Goal: Task Accomplishment & Management: Complete application form

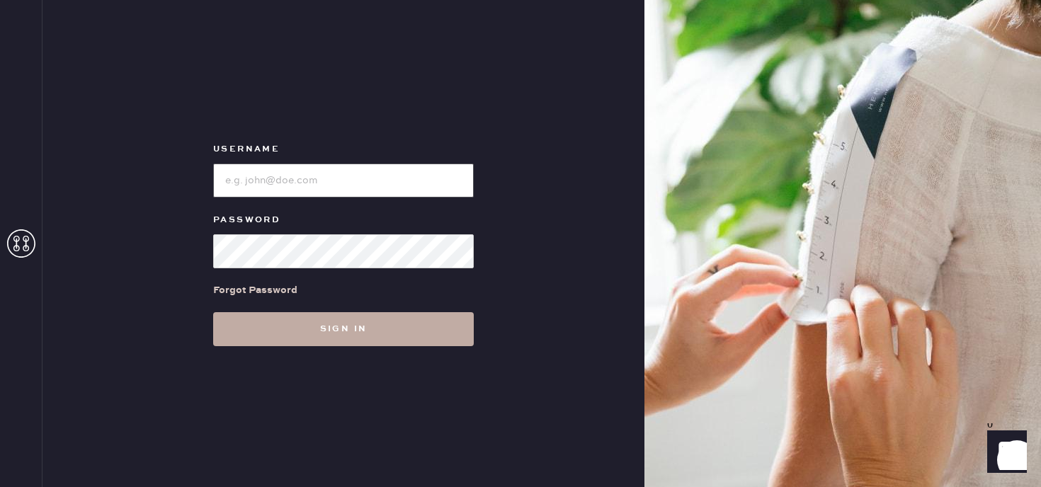
type input "Reformationpaloalto"
click at [352, 319] on button "Sign in" at bounding box center [343, 329] width 261 height 34
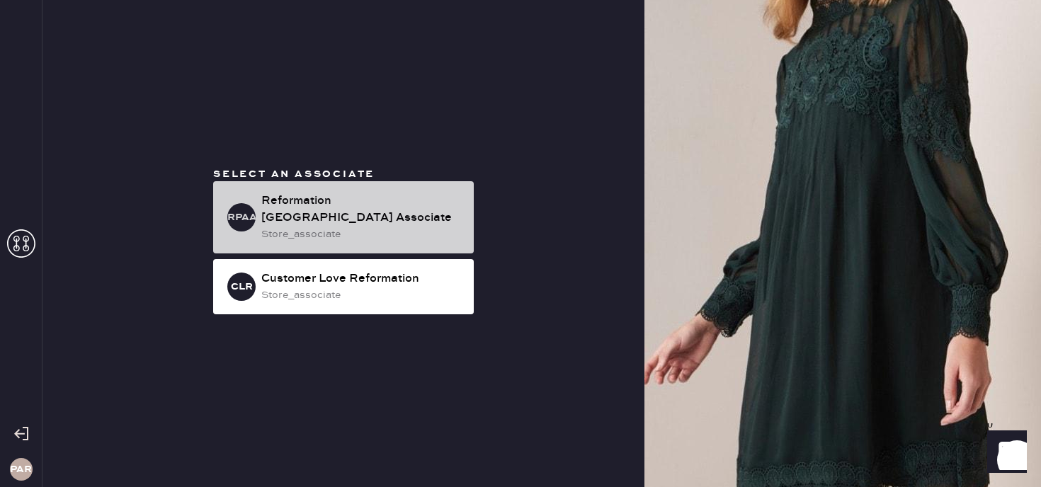
click at [395, 232] on div "store_associate" at bounding box center [361, 235] width 201 height 16
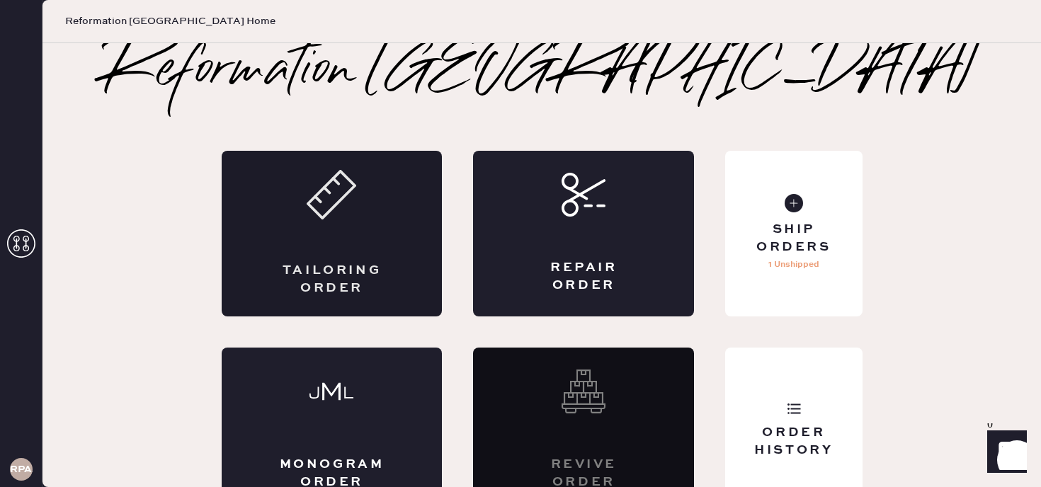
click at [319, 218] on icon at bounding box center [332, 195] width 50 height 50
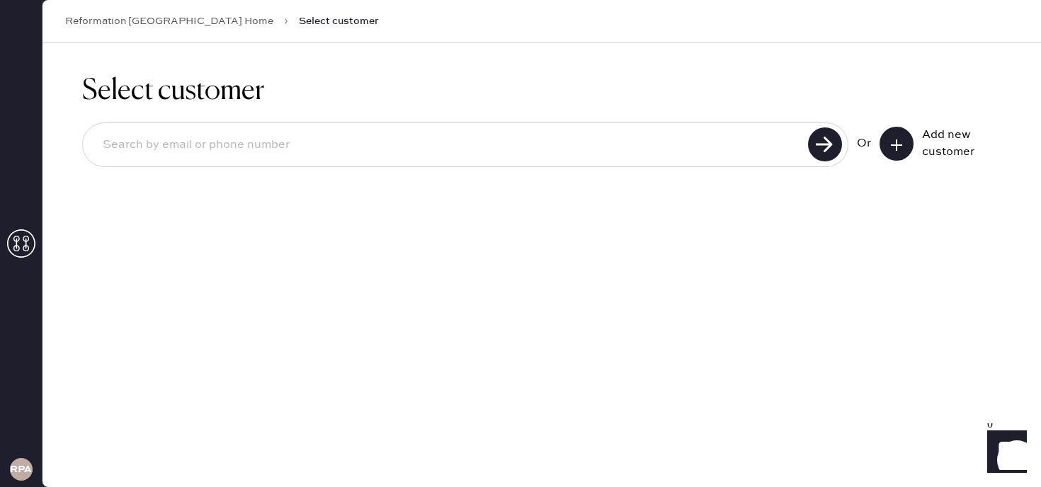
click at [891, 154] on button at bounding box center [896, 144] width 34 height 34
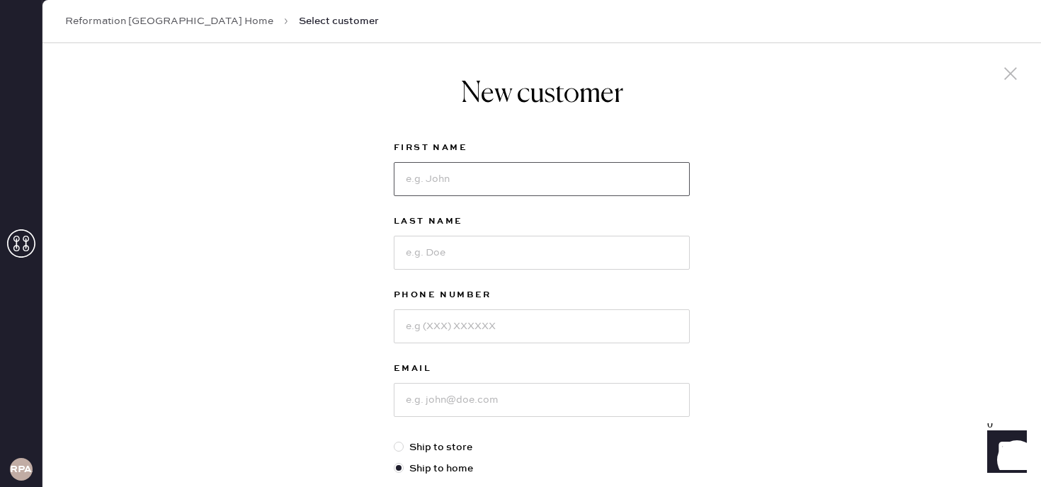
click at [506, 176] on input at bounding box center [542, 179] width 296 height 34
type input "Solaine"
click at [448, 251] on input at bounding box center [542, 253] width 296 height 34
type input "[PERSON_NAME]"
click at [420, 335] on input at bounding box center [542, 326] width 296 height 34
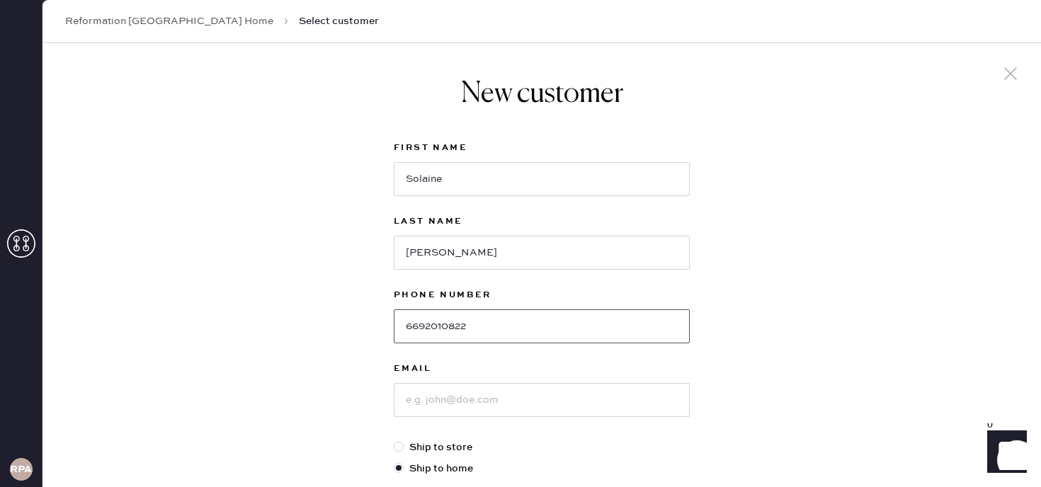
type input "6692010822"
click at [422, 402] on input at bounding box center [542, 400] width 296 height 34
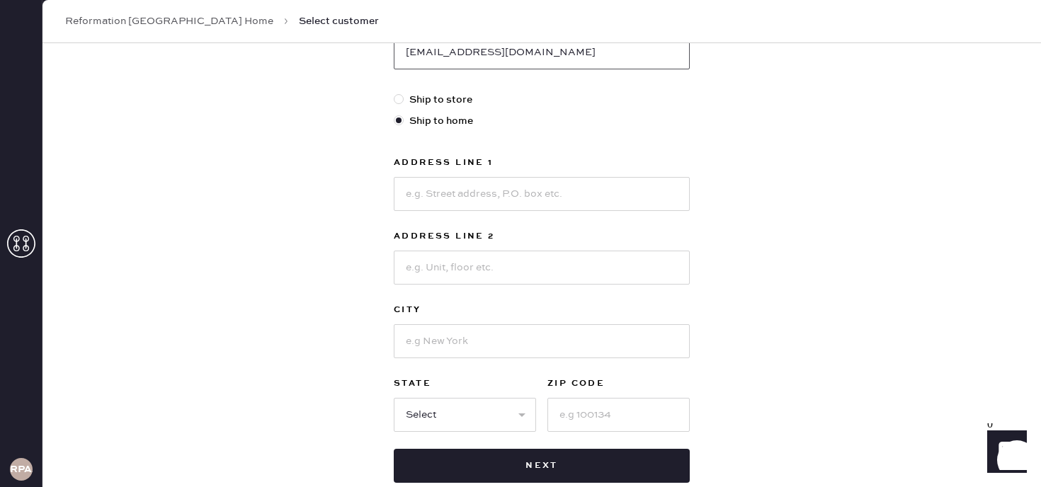
scroll to position [356, 0]
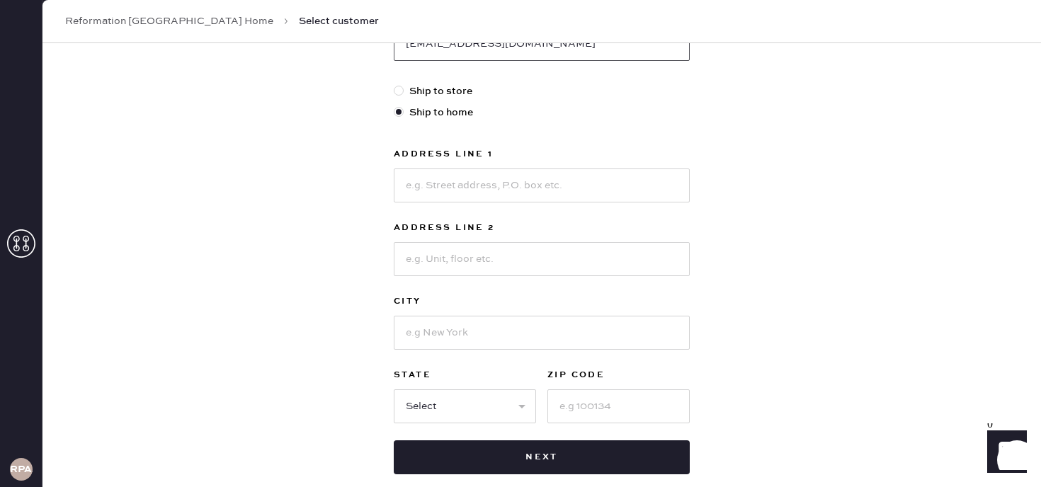
type input "[EMAIL_ADDRESS][DOMAIN_NAME]"
click at [435, 183] on input at bounding box center [542, 185] width 296 height 34
type input "[STREET_ADDRESS]"
click at [455, 259] on input at bounding box center [542, 259] width 296 height 34
click at [457, 336] on input at bounding box center [542, 333] width 296 height 34
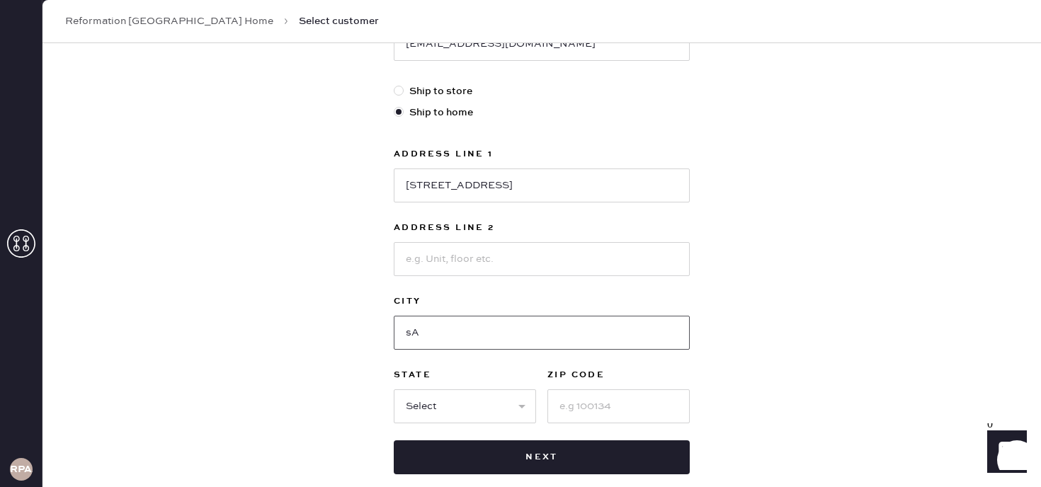
type input "s"
type input "[GEOGRAPHIC_DATA][PERSON_NAME]"
click at [451, 414] on select "Select AK AL AR AZ CA CO CT [GEOGRAPHIC_DATA] DE FL [GEOGRAPHIC_DATA] HI [GEOGR…" at bounding box center [465, 406] width 142 height 34
select select "CA"
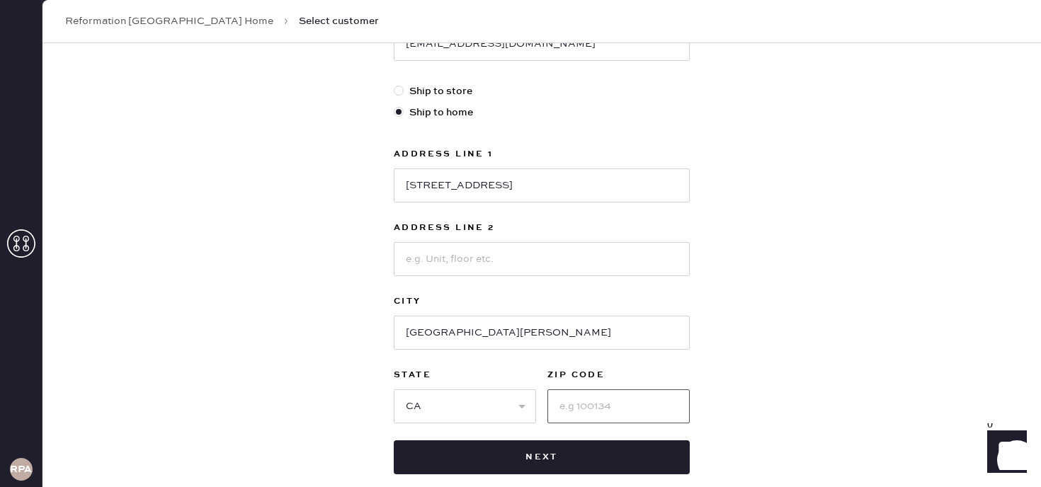
click at [595, 403] on input at bounding box center [618, 406] width 142 height 34
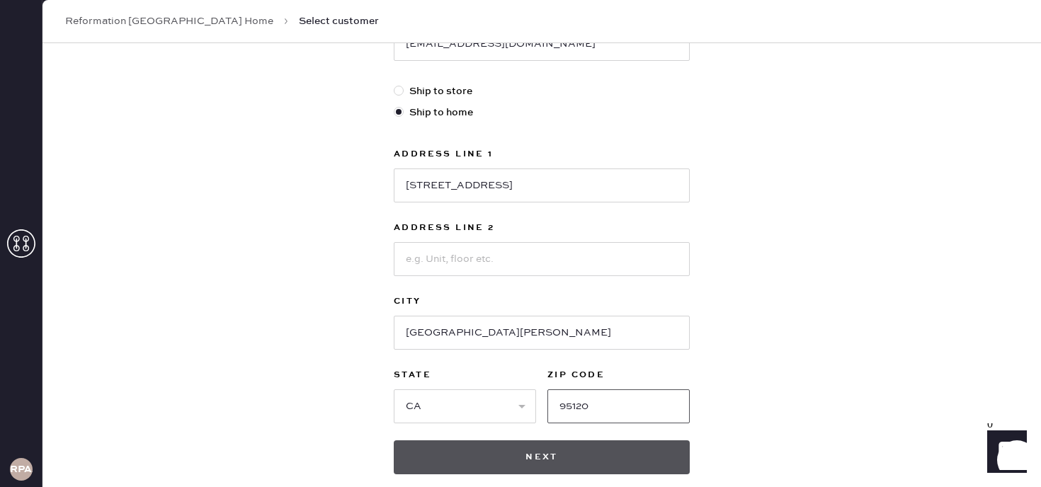
type input "95120"
click at [573, 474] on div "New customer First Name Solaine Last Name [PERSON_NAME] Phone Number [PHONE_NUM…" at bounding box center [541, 97] width 319 height 821
click at [543, 463] on button "Next" at bounding box center [542, 457] width 296 height 34
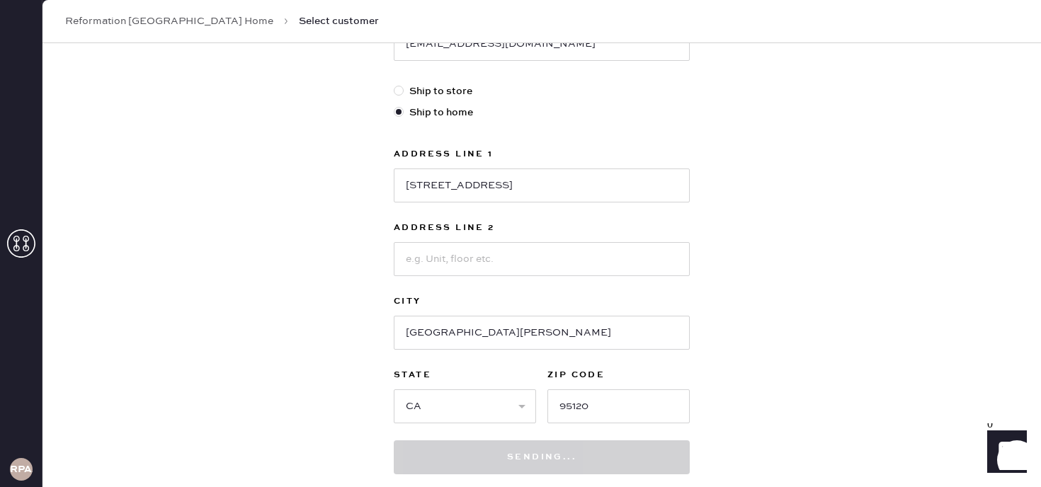
scroll to position [434, 0]
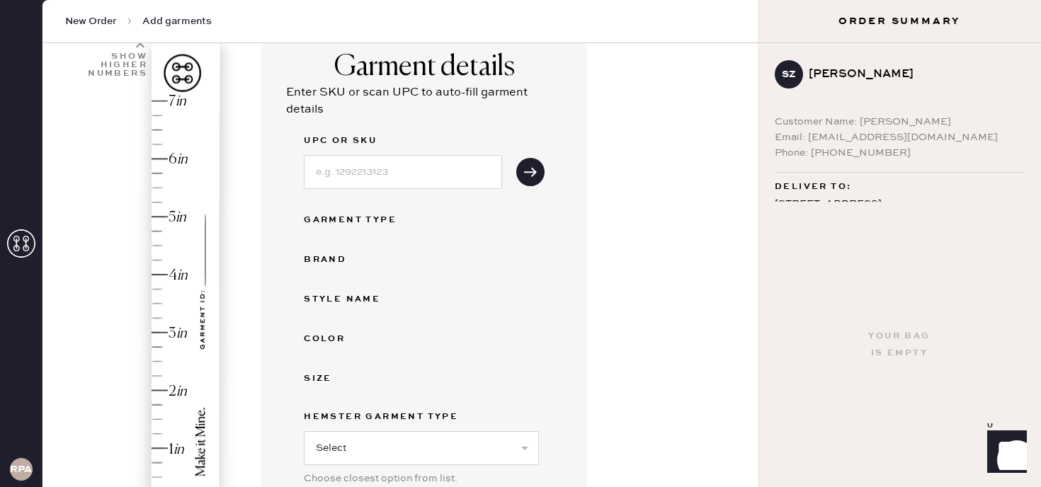
scroll to position [113, 0]
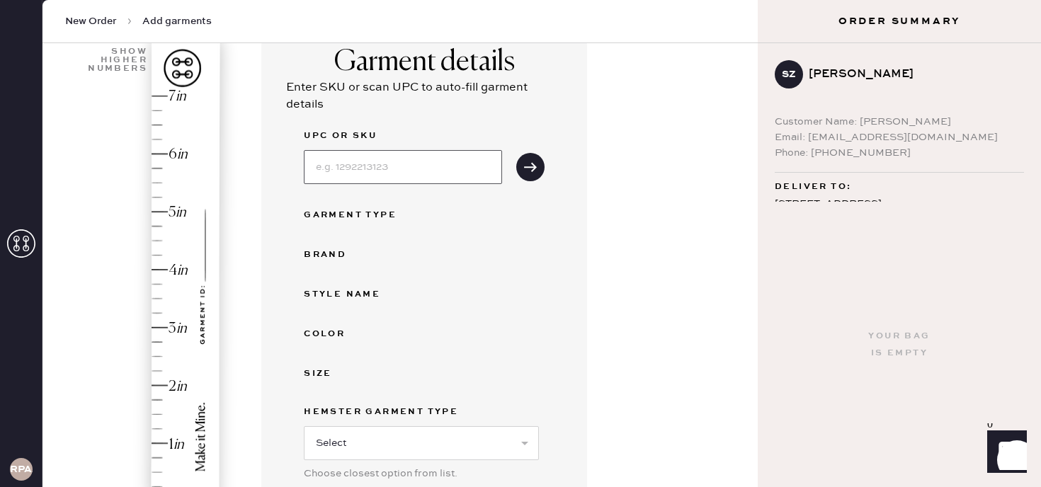
click at [394, 171] on input at bounding box center [403, 167] width 198 height 34
type input "1313451RCL026"
click at [531, 163] on icon "submit" at bounding box center [530, 167] width 14 height 14
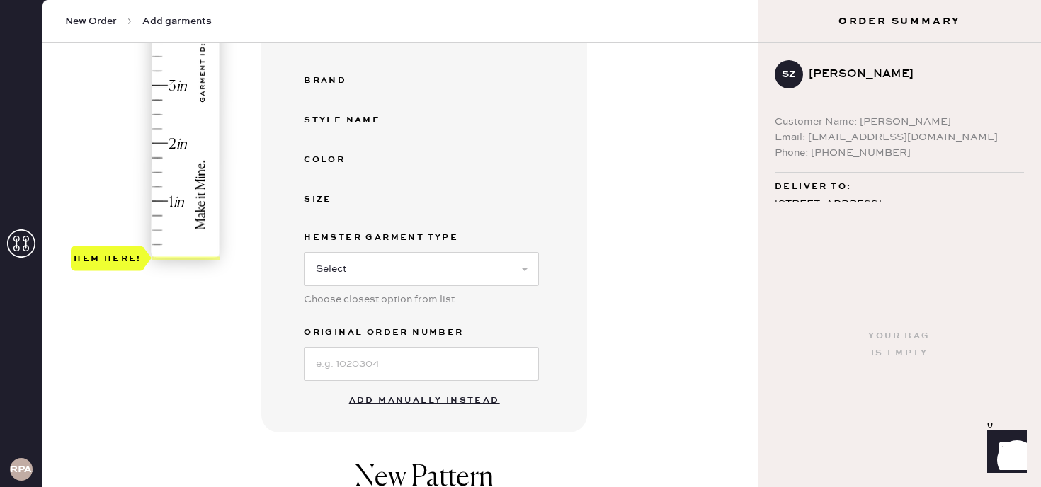
scroll to position [364, 0]
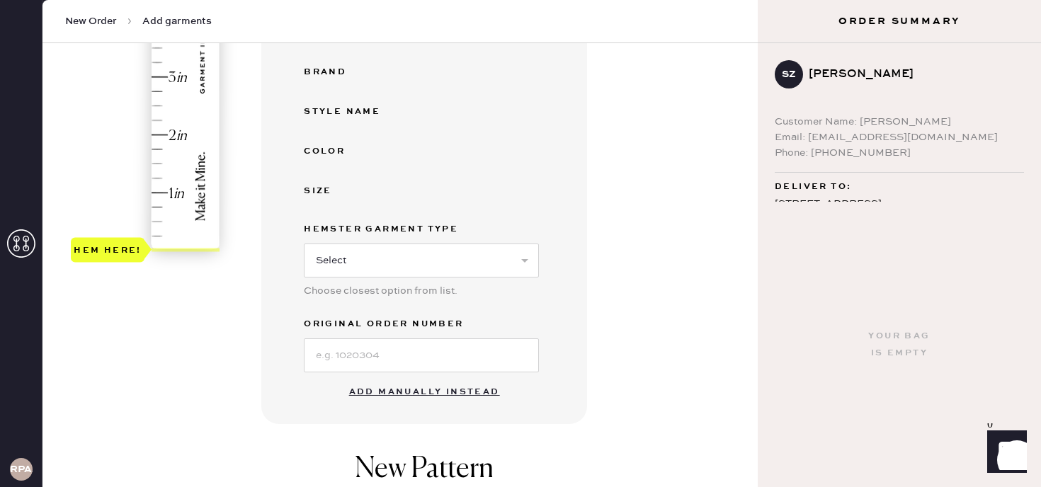
click at [430, 390] on button "Add manually instead" at bounding box center [424, 392] width 168 height 28
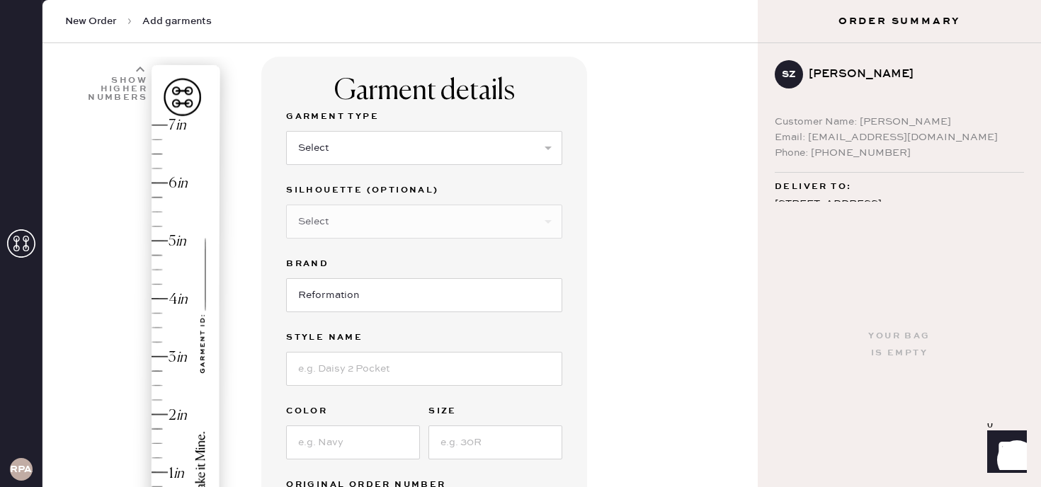
scroll to position [0, 0]
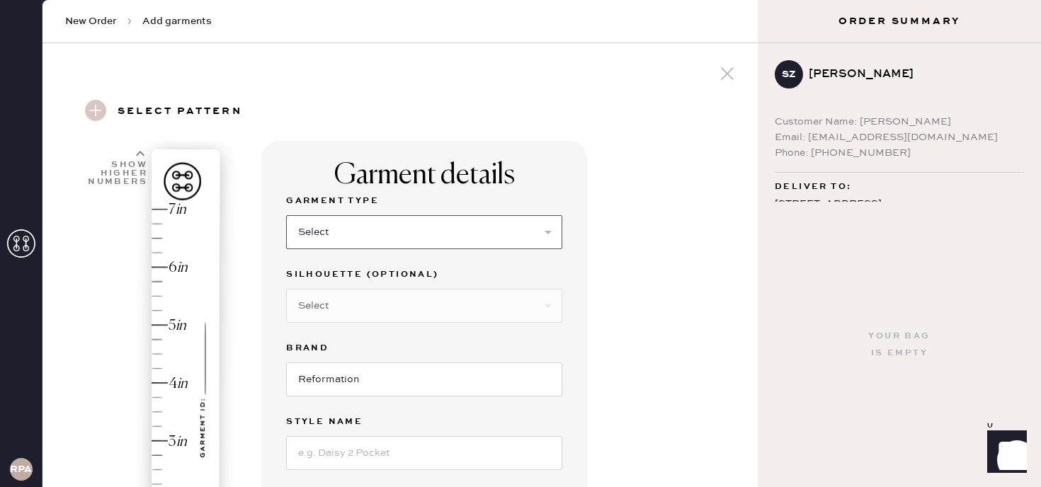
click at [389, 229] on select "Select Basic Skirt Jeans Leggings Pants Shorts Basic Sleeved Dress Basic Sleeve…" at bounding box center [424, 232] width 276 height 34
select select "2"
click at [375, 302] on select "Select Shorts Cropped Flare Boot Cut Straight Skinny Other" at bounding box center [424, 306] width 276 height 34
select select "7"
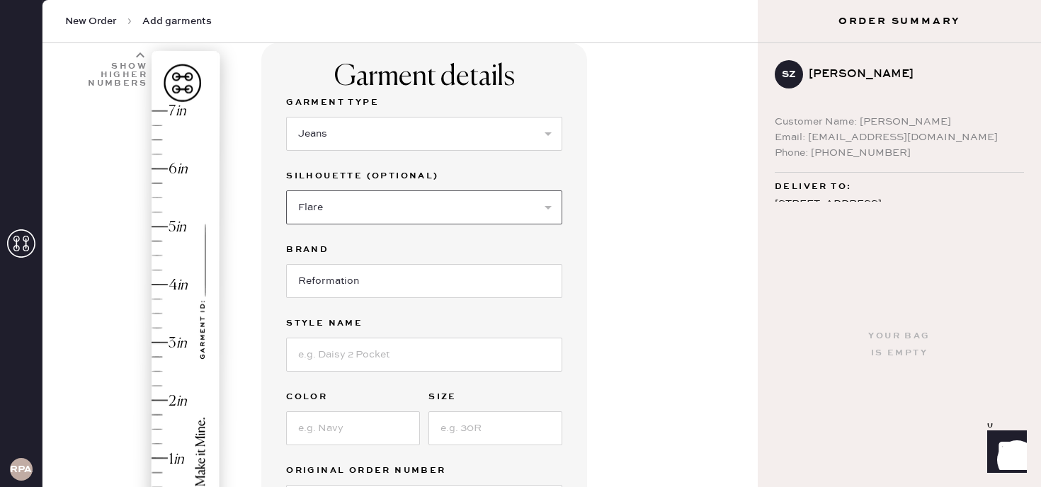
scroll to position [135, 0]
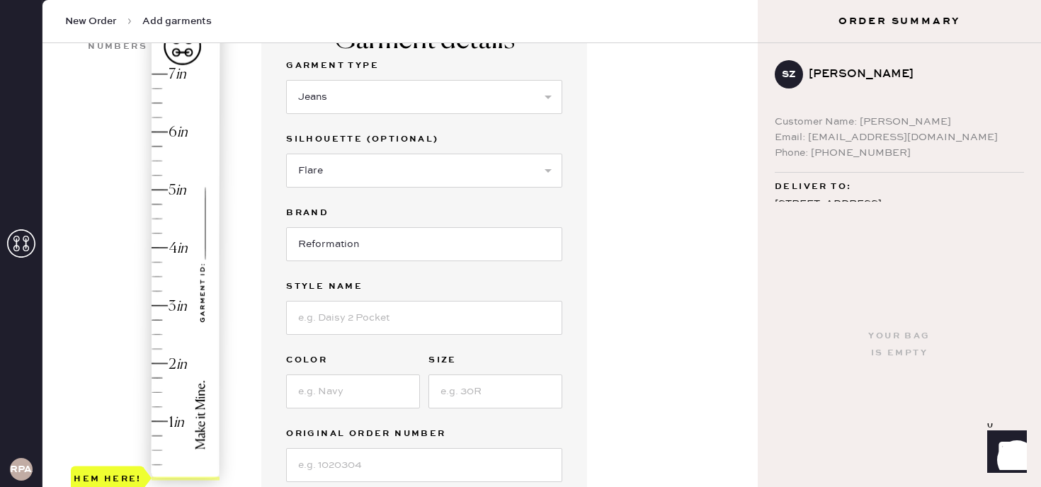
click at [367, 343] on div "Garment Type Select Basic Skirt Jeans Leggings Pants Shorts Basic Sleeved Dress…" at bounding box center [424, 269] width 276 height 425
click at [350, 333] on input at bounding box center [424, 318] width 276 height 34
type input "c"
type input "[PERSON_NAME] Rise Slouchy Wide Leg Jeans"
click at [308, 398] on input at bounding box center [353, 391] width 134 height 34
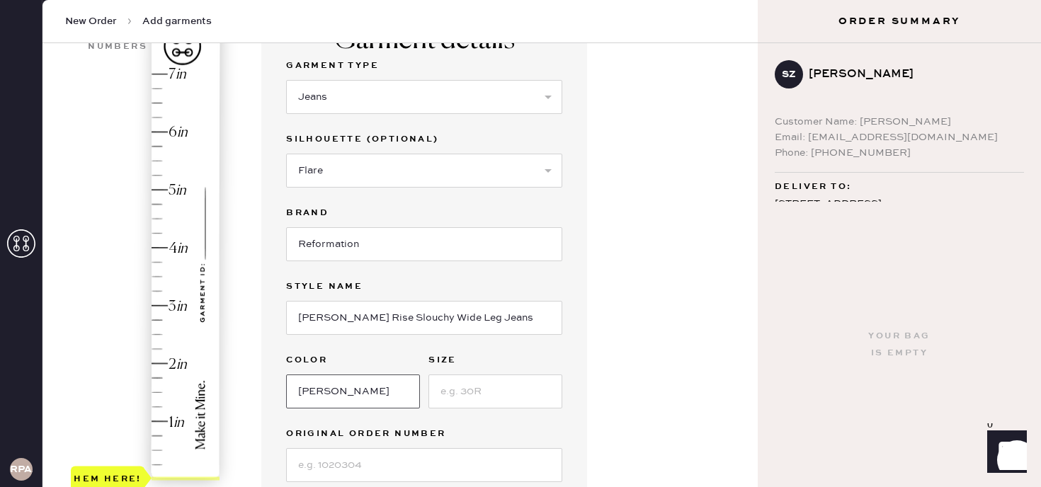
type input "[PERSON_NAME]"
click at [464, 395] on input at bounding box center [495, 391] width 134 height 34
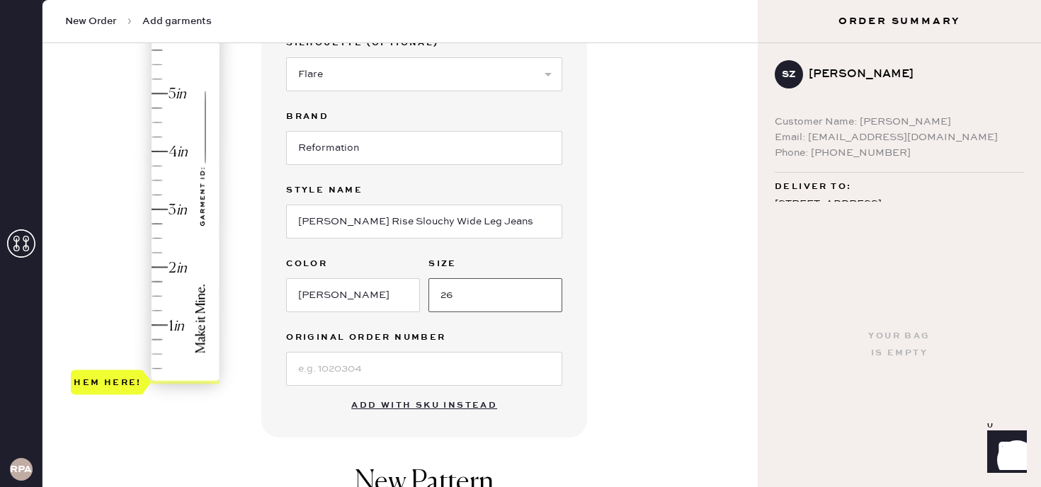
scroll to position [248, 0]
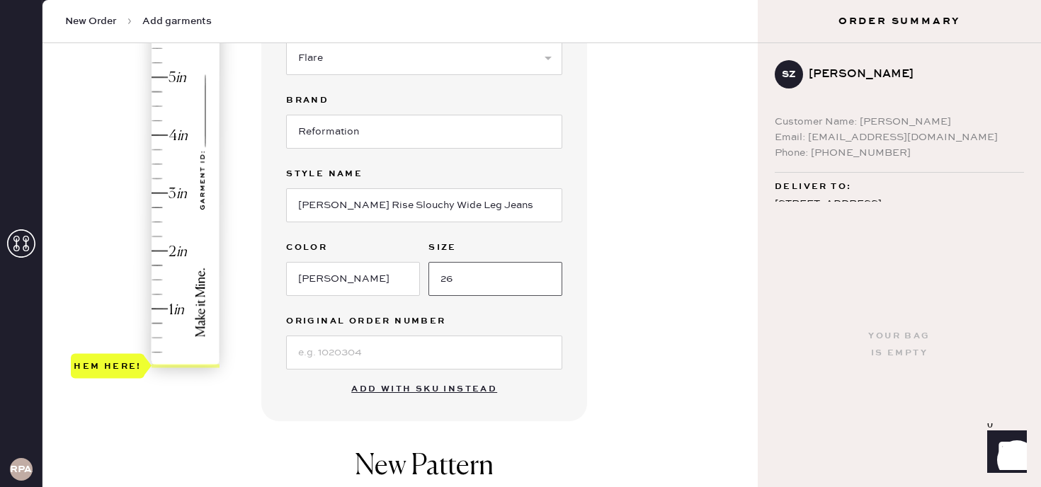
type input "26"
click at [403, 340] on input at bounding box center [424, 353] width 276 height 34
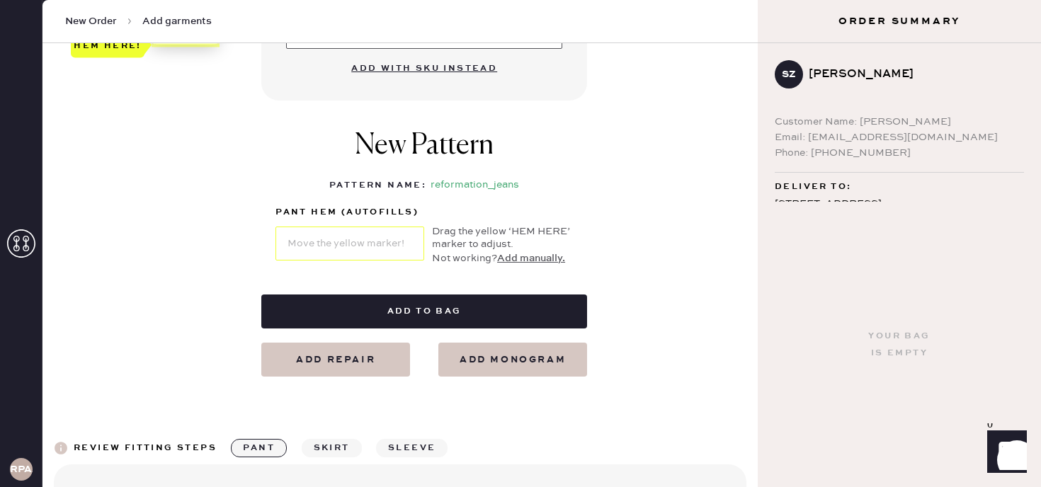
scroll to position [650, 0]
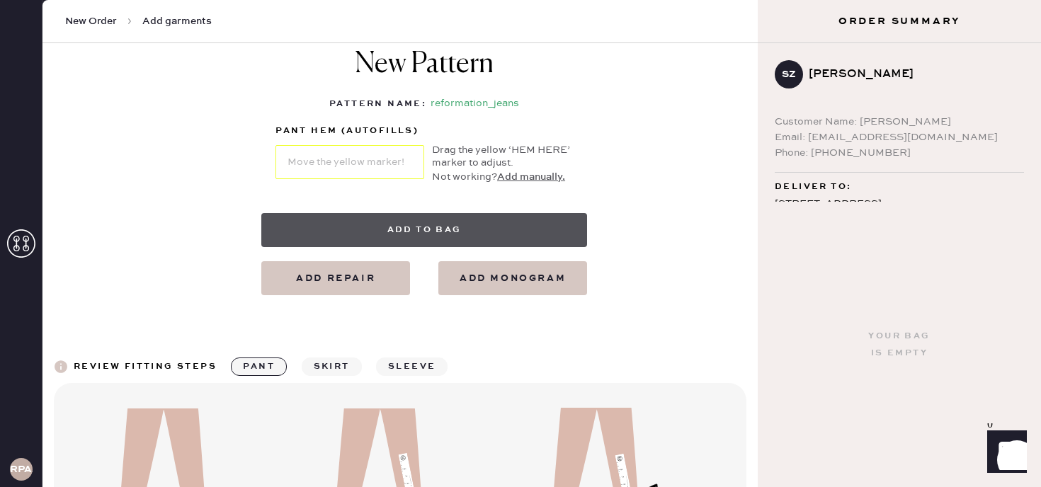
type input "S17755459"
click at [488, 239] on button "Add to bag" at bounding box center [424, 230] width 326 height 34
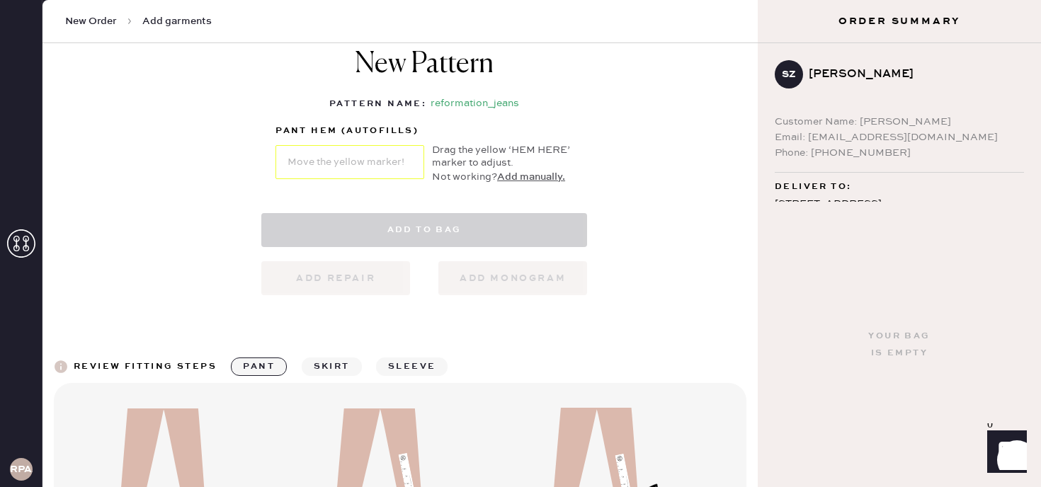
select select "2"
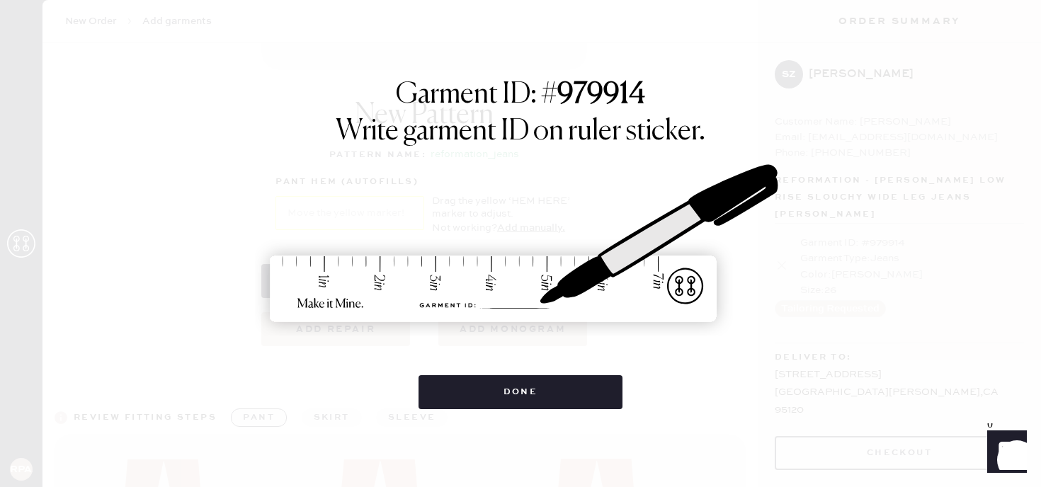
click at [932, 95] on div "Garment ID: # 979914 Write garment ID on ruler sticker. Done" at bounding box center [520, 243] width 1041 height 487
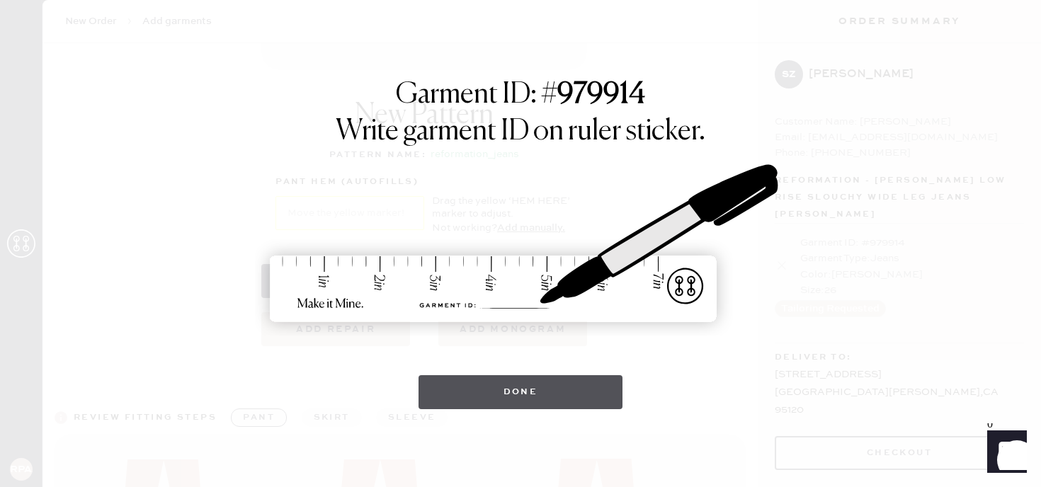
click at [578, 388] on button "Done" at bounding box center [520, 392] width 205 height 34
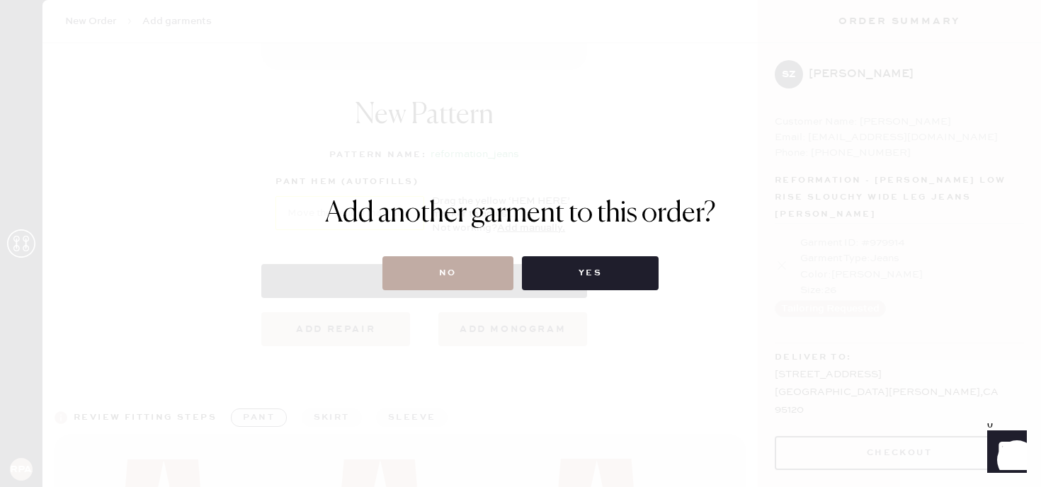
click at [450, 277] on button "No" at bounding box center [447, 273] width 131 height 34
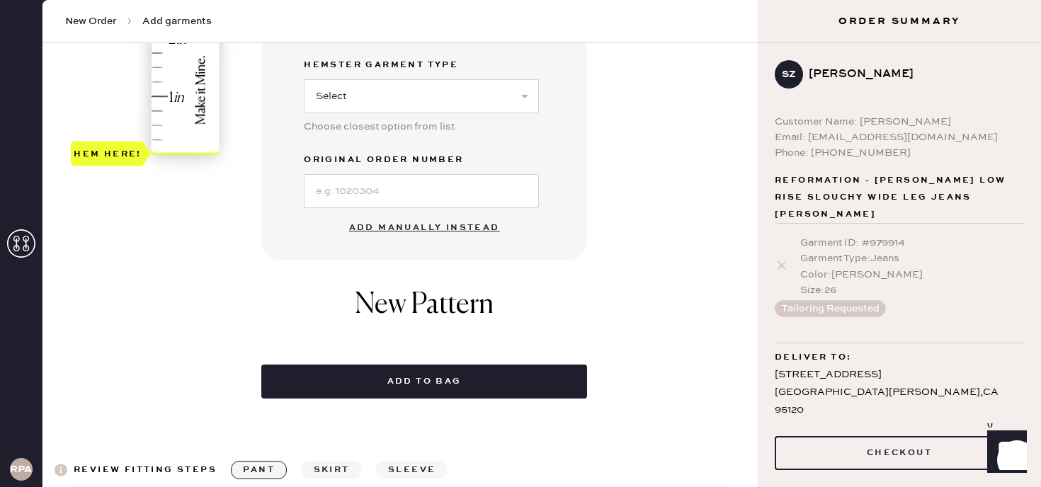
scroll to position [466, 0]
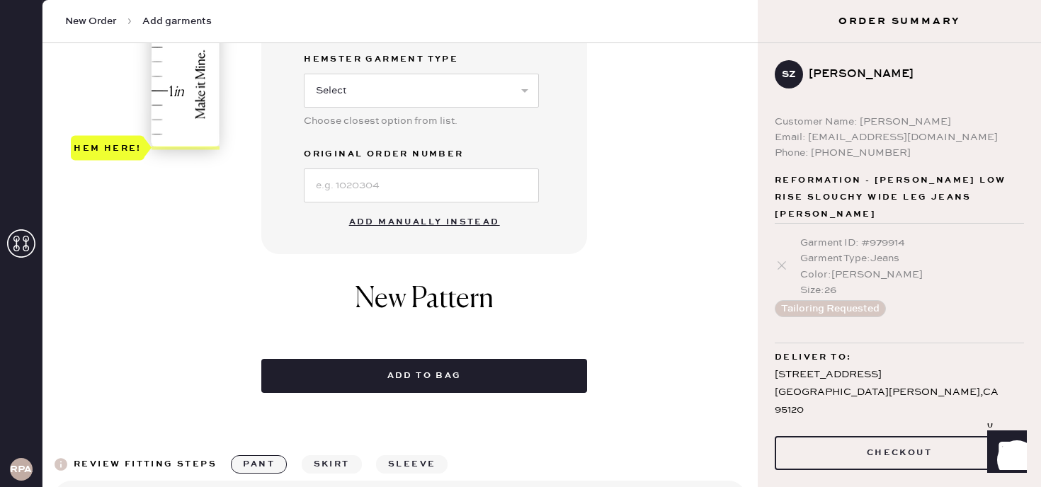
click at [464, 222] on button "Add manually instead" at bounding box center [424, 222] width 168 height 28
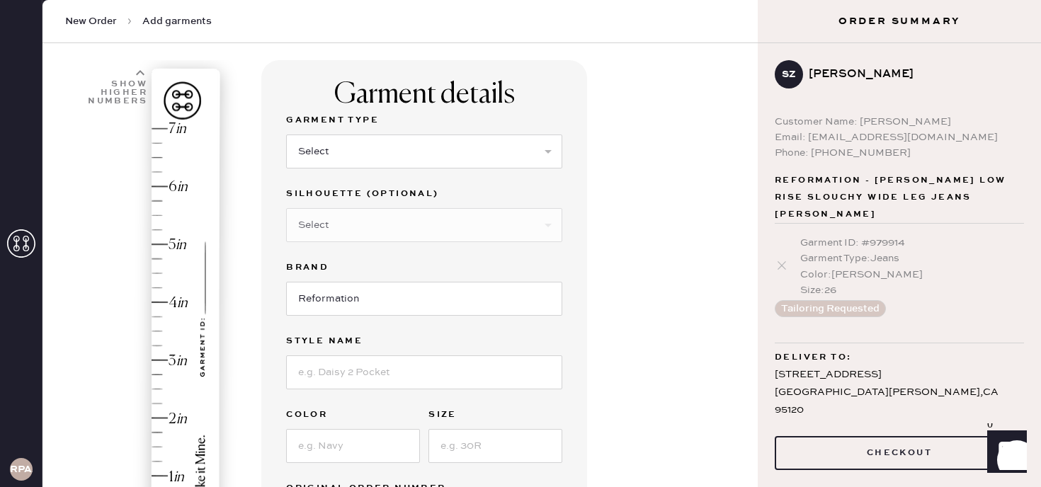
scroll to position [80, 0]
click at [452, 143] on select "Select Basic Skirt Jeans Leggings Pants Shorts Basic Sleeved Dress Basic Sleeve…" at bounding box center [424, 152] width 276 height 34
select select "2"
click at [387, 205] on div "Silhouette (optional)" at bounding box center [424, 196] width 276 height 20
click at [386, 217] on select "Select Shorts Cropped Flare Boot Cut Straight Skinny Other" at bounding box center [424, 226] width 276 height 34
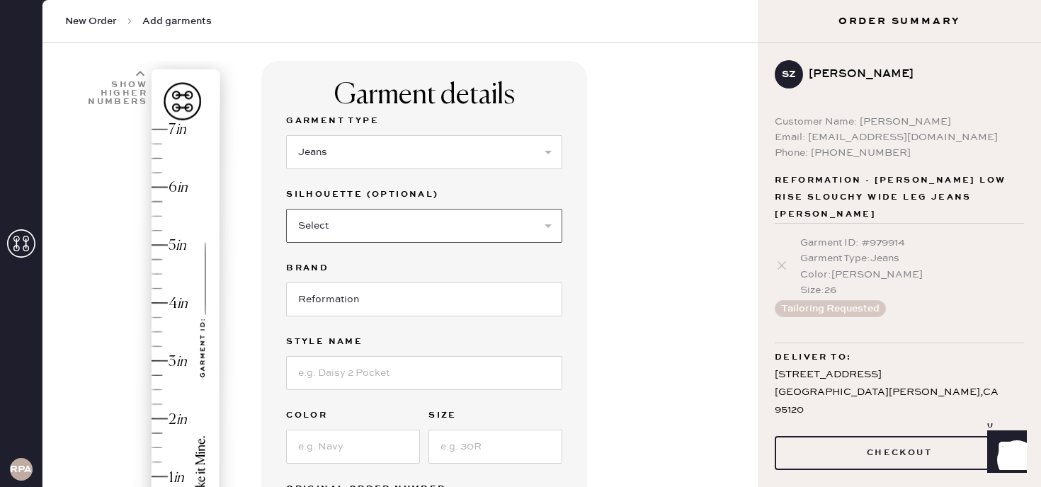
select select "7"
click at [350, 376] on input at bounding box center [424, 373] width 276 height 34
type input "[PERSON_NAME] Rise Slouchy Wide Leg Jeans"
click at [373, 437] on input at bounding box center [353, 447] width 134 height 34
type input "[PERSON_NAME]"
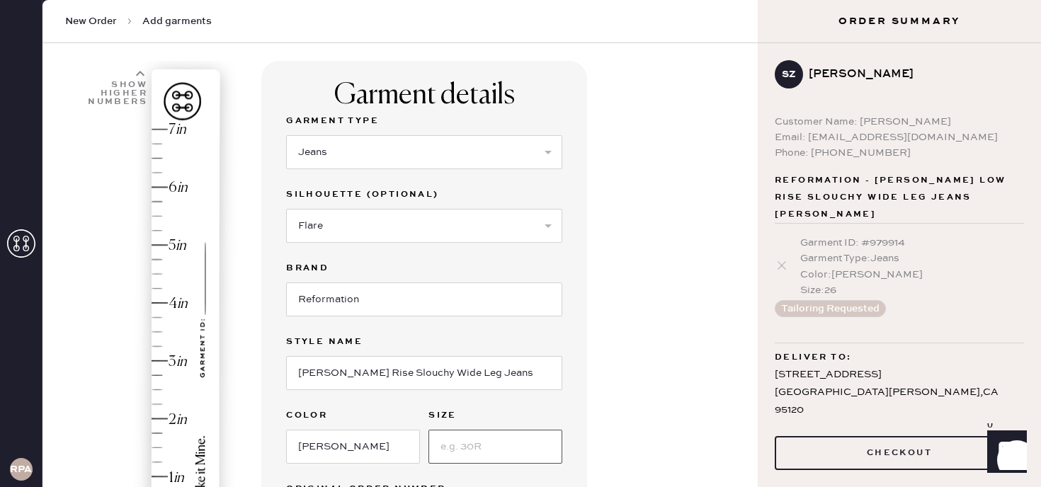
click at [474, 442] on input at bounding box center [495, 447] width 134 height 34
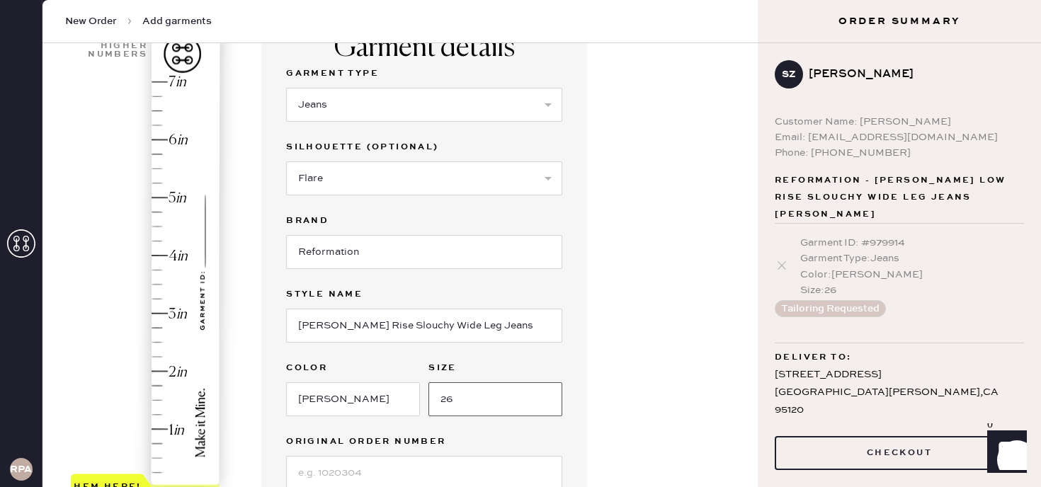
type input "26"
type input "2"
click at [168, 367] on div "Hem here!" at bounding box center [146, 285] width 151 height 418
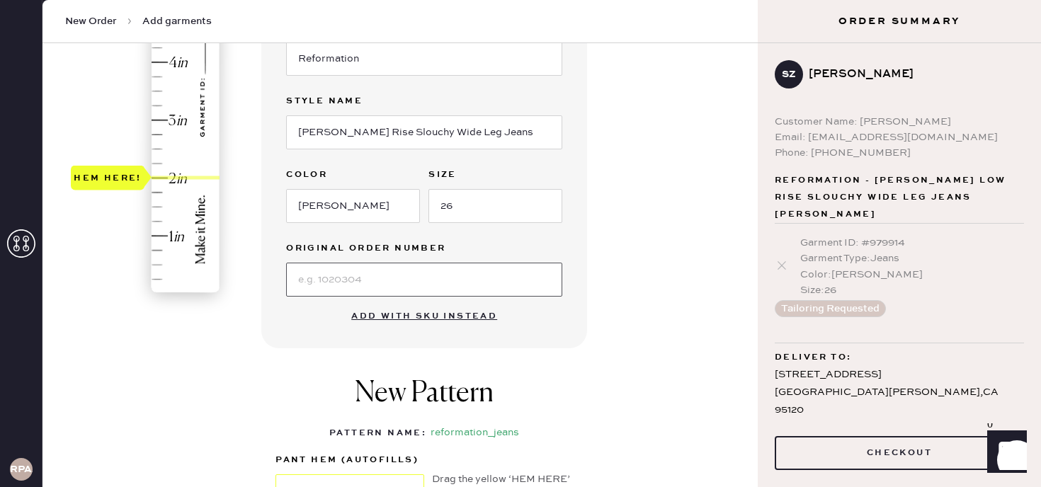
click at [425, 285] on input at bounding box center [424, 280] width 276 height 34
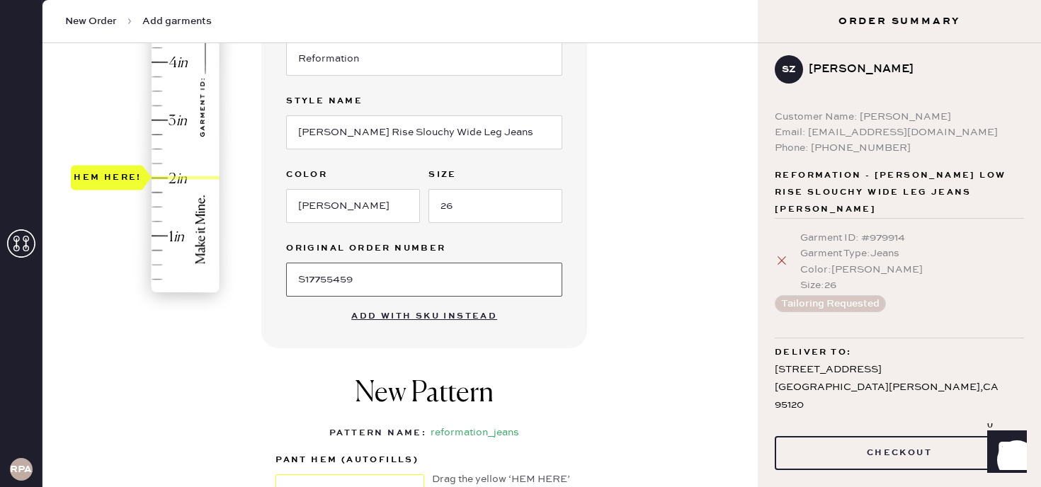
type input "S17755459"
click at [779, 253] on icon at bounding box center [781, 260] width 14 height 14
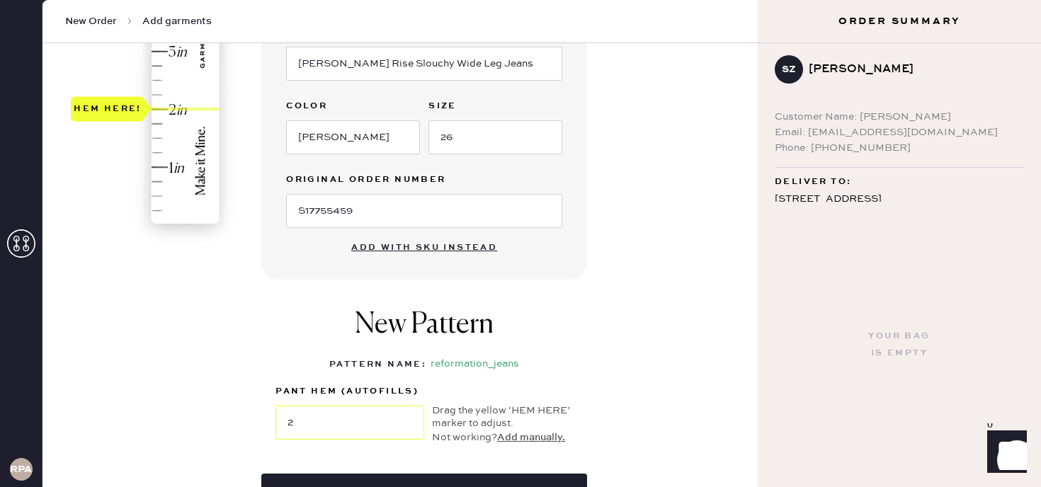
scroll to position [481, 0]
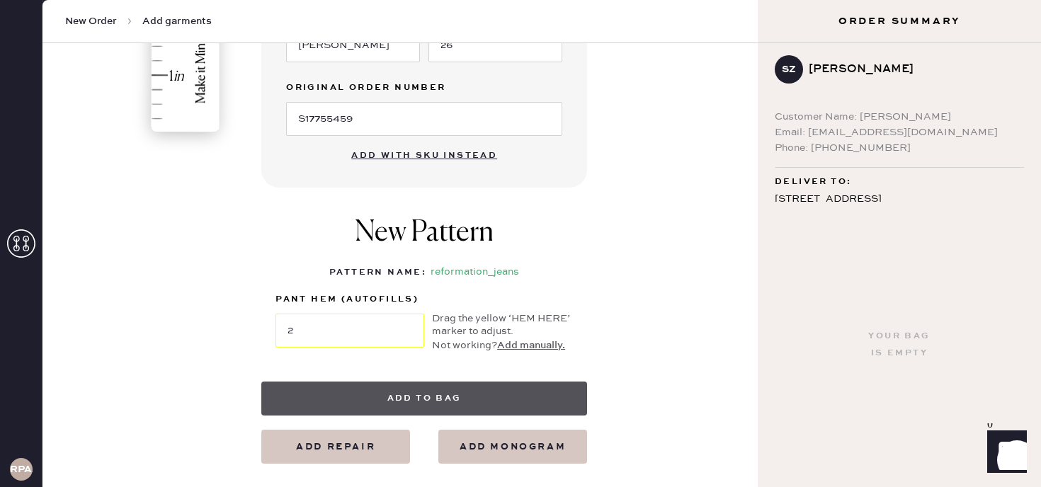
click at [525, 395] on button "Add to bag" at bounding box center [424, 399] width 326 height 34
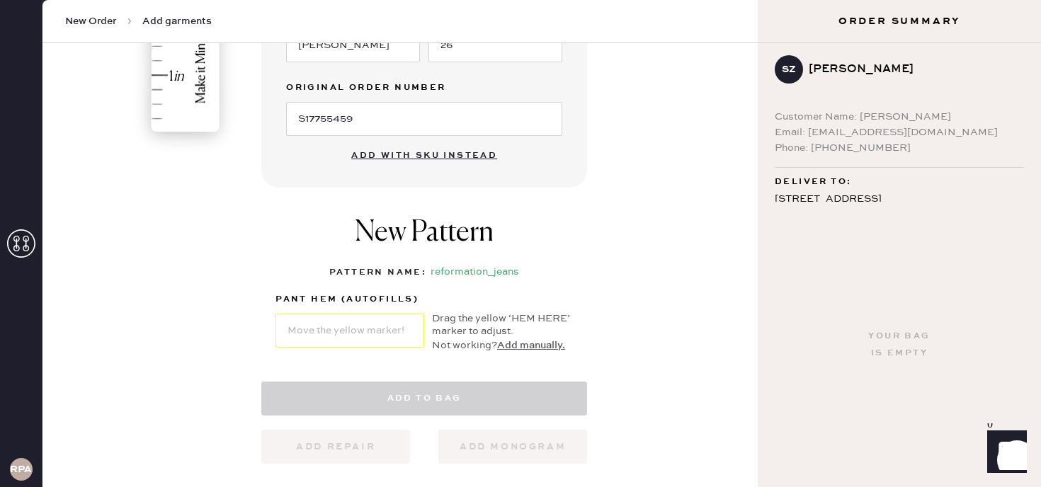
select select "2"
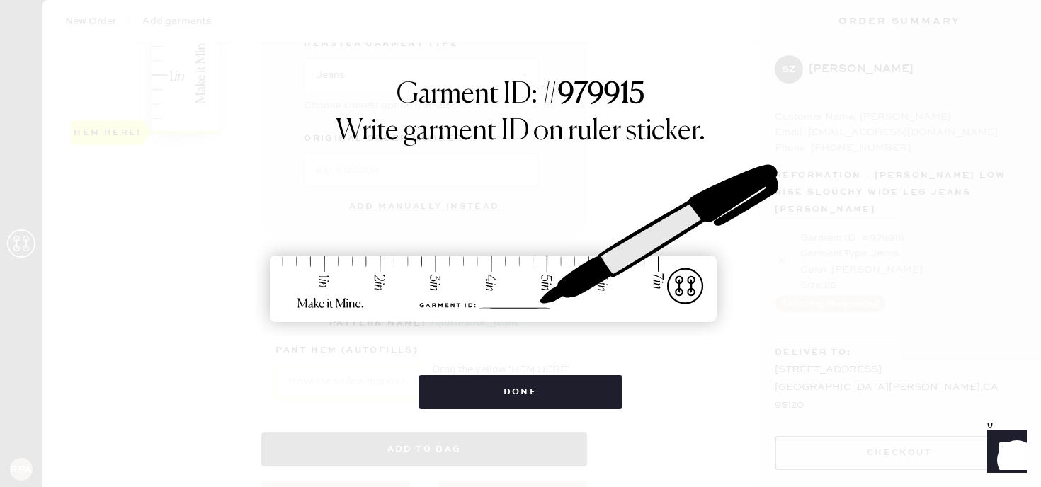
scroll to position [0, 0]
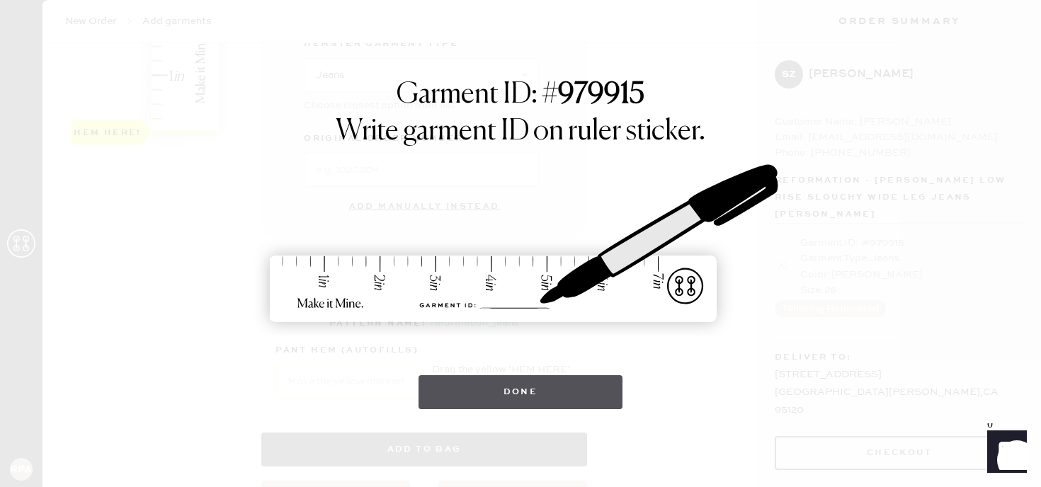
click at [532, 395] on button "Done" at bounding box center [520, 392] width 205 height 34
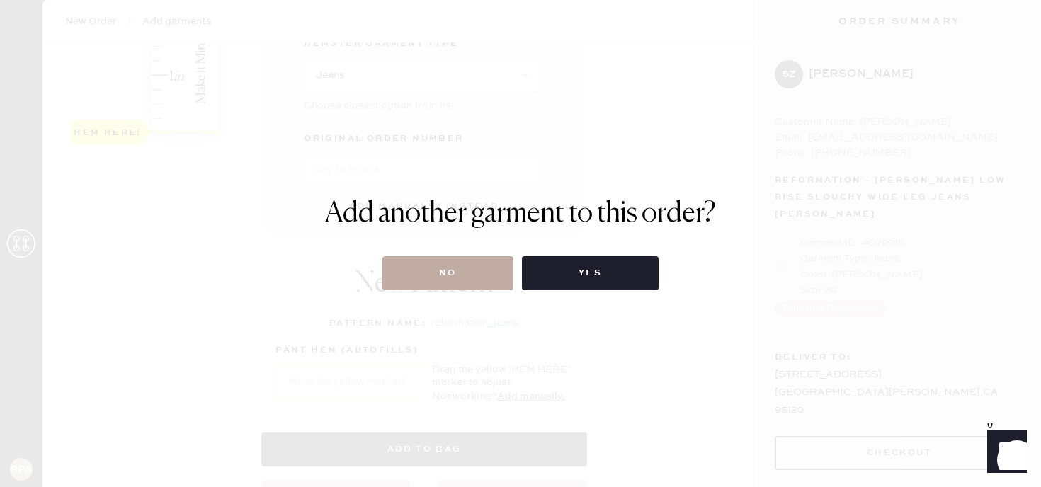
click at [466, 282] on button "No" at bounding box center [447, 273] width 131 height 34
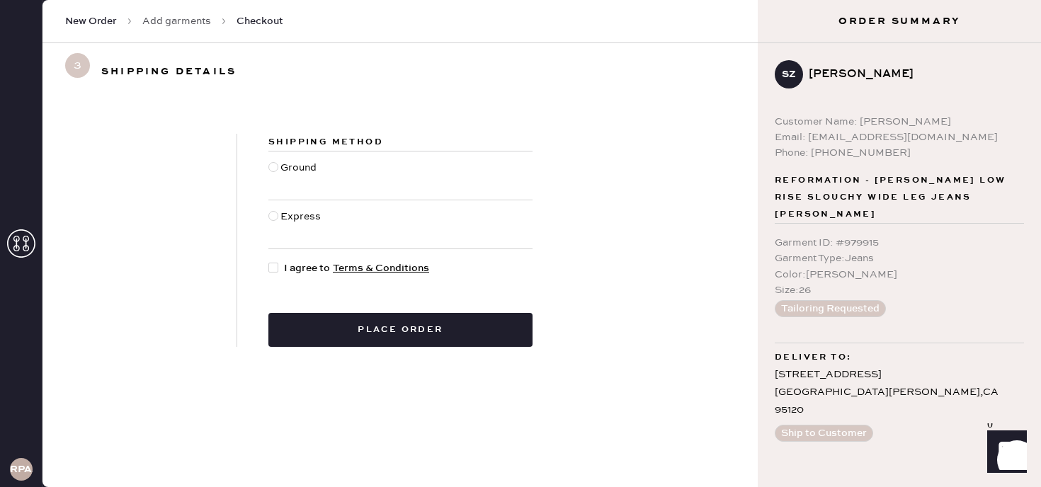
click at [270, 161] on div at bounding box center [274, 175] width 12 height 31
click at [269, 161] on input "Ground" at bounding box center [268, 160] width 1 height 1
radio input "true"
click at [273, 164] on div at bounding box center [273, 167] width 10 height 10
click at [269, 161] on input "Ground" at bounding box center [268, 160] width 1 height 1
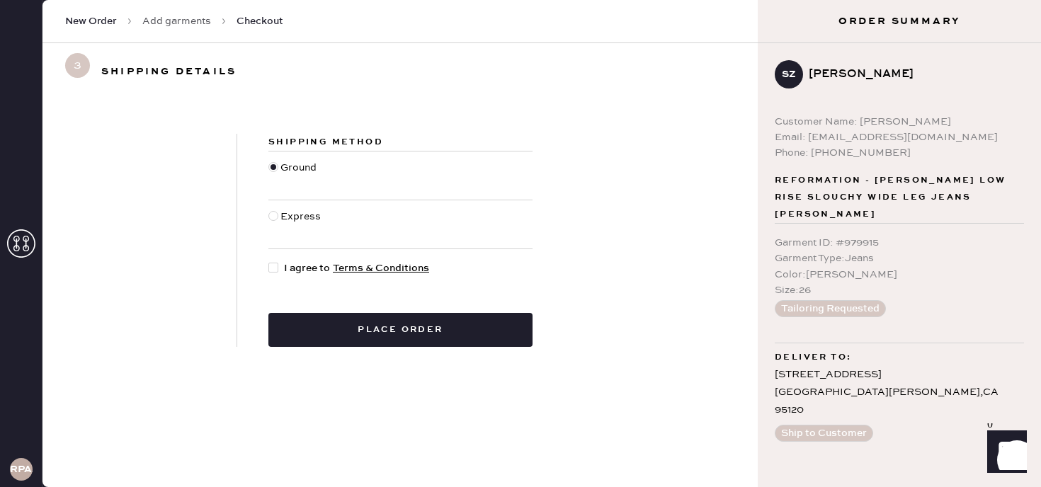
click at [281, 268] on div at bounding box center [276, 269] width 16 height 16
click at [269, 261] on input "I agree to Terms & Conditions" at bounding box center [268, 261] width 1 height 1
checkbox input "true"
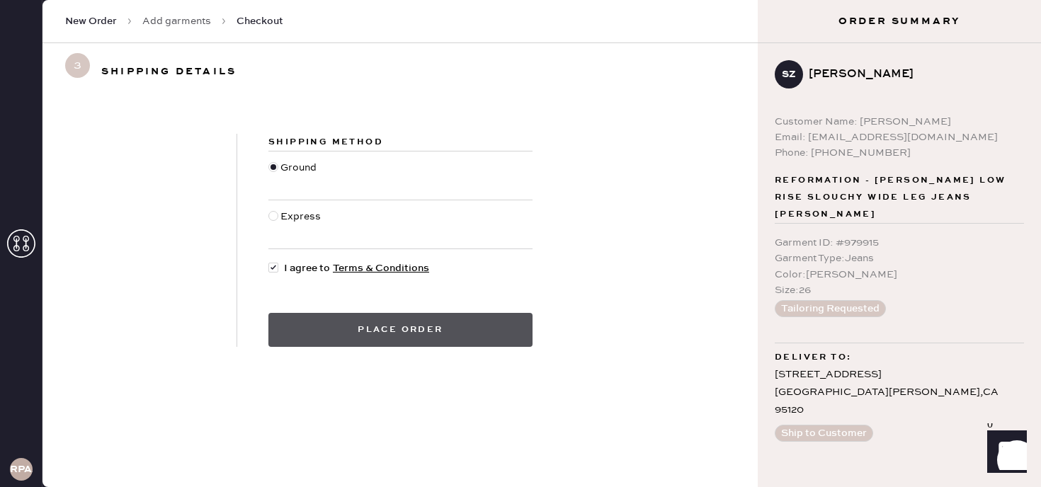
click at [375, 345] on button "Place order" at bounding box center [400, 330] width 264 height 34
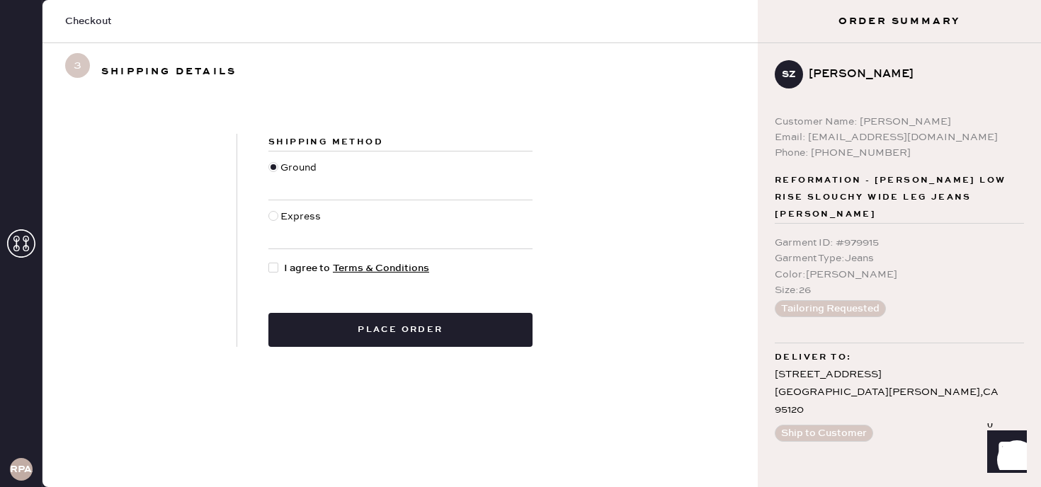
click at [280, 266] on div at bounding box center [276, 269] width 16 height 16
click at [269, 261] on input "I agree to Terms & Conditions" at bounding box center [268, 261] width 1 height 1
checkbox input "true"
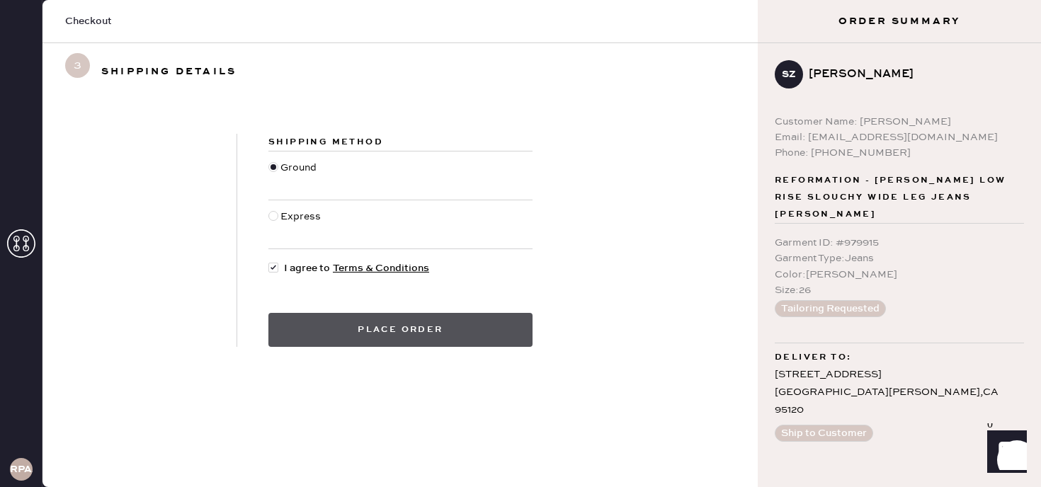
click at [357, 314] on button "Place order" at bounding box center [400, 330] width 264 height 34
click at [365, 326] on button "Place order" at bounding box center [400, 330] width 264 height 34
